Goal: Transaction & Acquisition: Purchase product/service

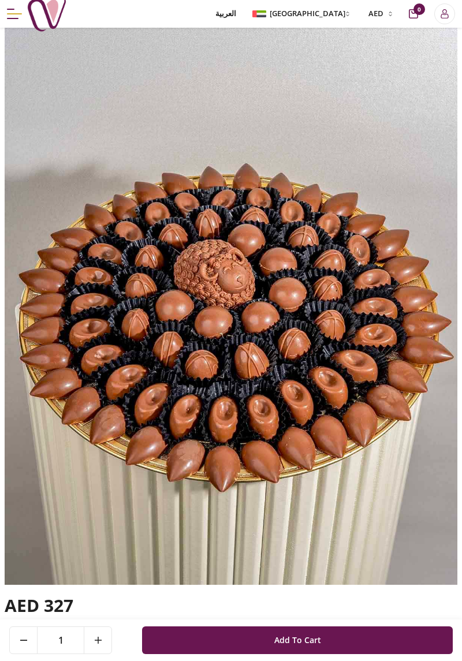
scroll to position [58, 0]
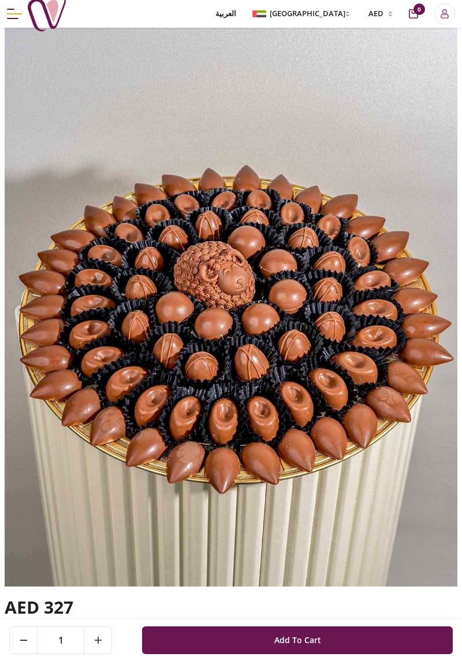
click at [9, 9] on span "Menu" at bounding box center [11, 9] width 8 height 1
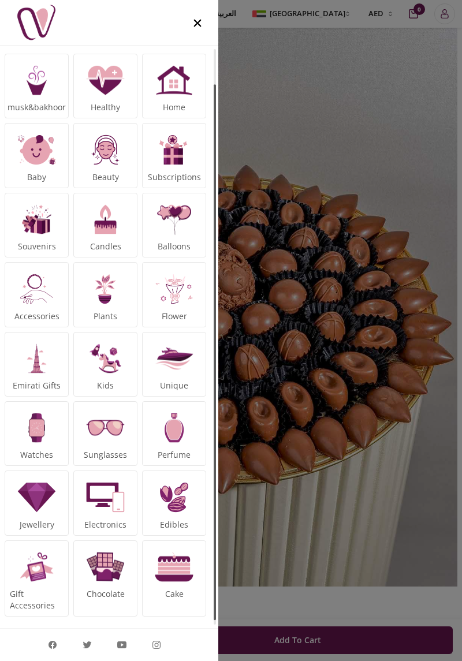
scroll to position [43, 0]
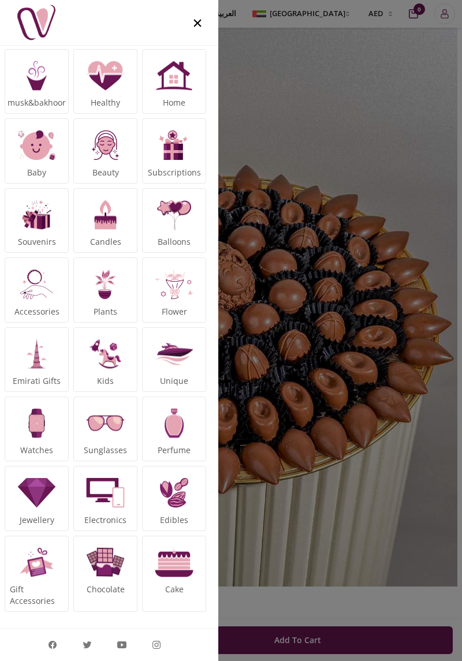
click at [102, 580] on img at bounding box center [105, 562] width 43 height 43
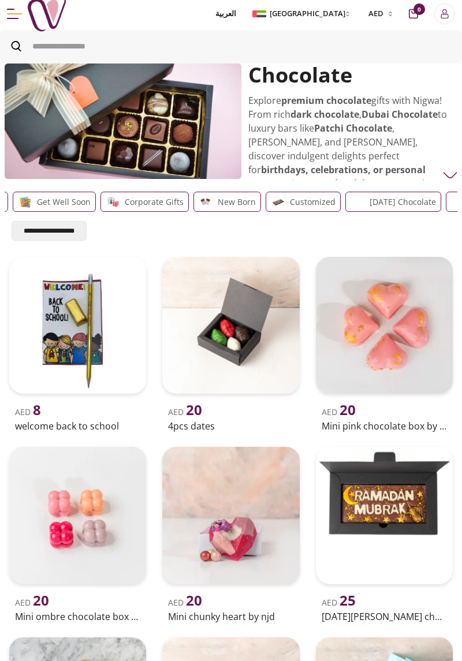
scroll to position [0, 405]
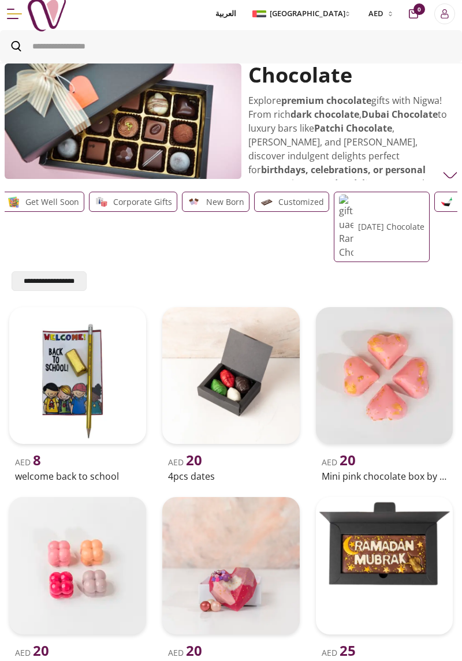
click at [290, 209] on div "Customized" at bounding box center [291, 202] width 75 height 20
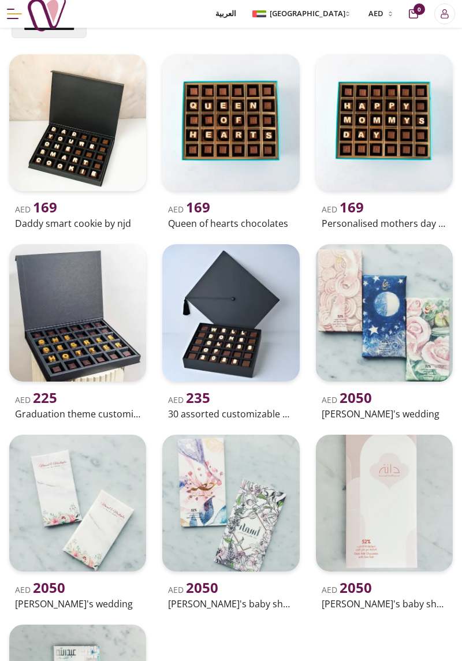
scroll to position [286, 0]
